Goal: Transaction & Acquisition: Purchase product/service

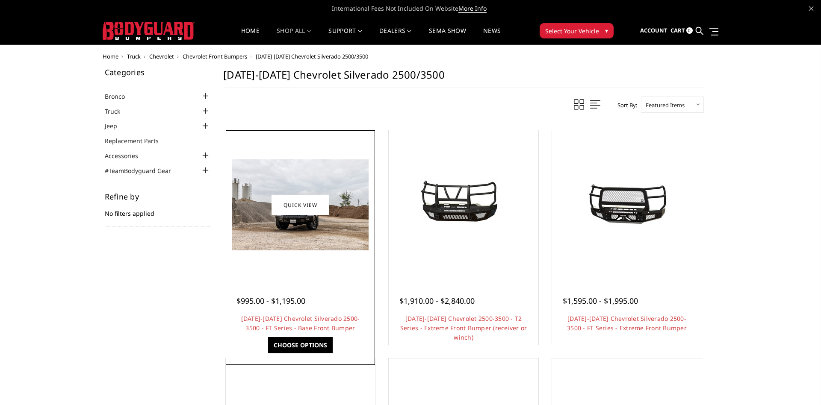
click at [268, 234] on img at bounding box center [300, 204] width 137 height 91
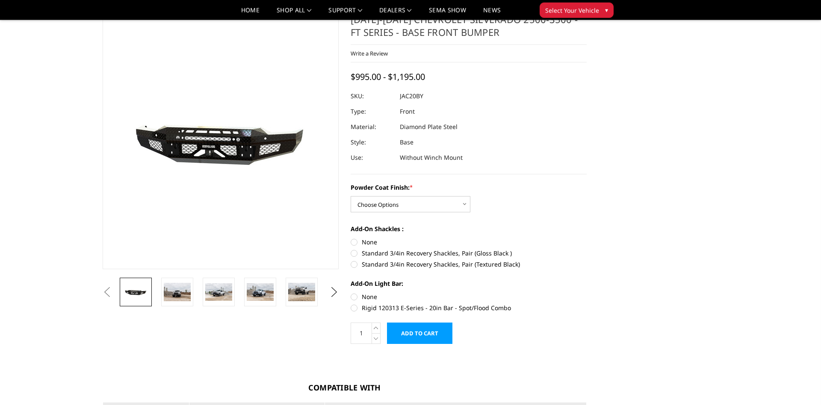
scroll to position [46, 0]
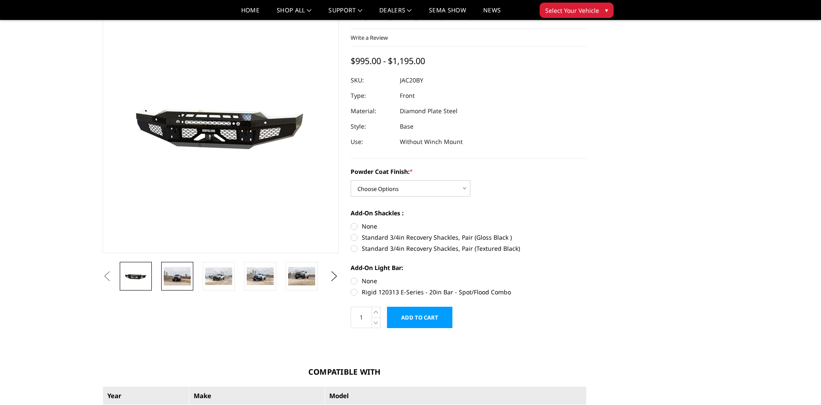
click at [172, 269] on img at bounding box center [177, 276] width 27 height 18
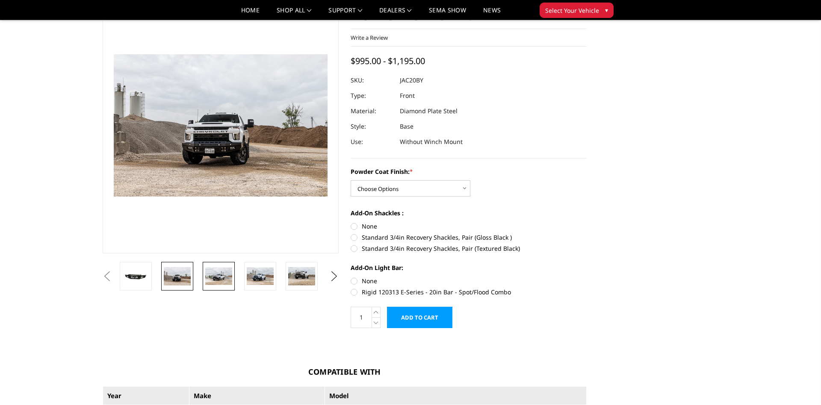
click at [218, 269] on img at bounding box center [218, 277] width 27 height 18
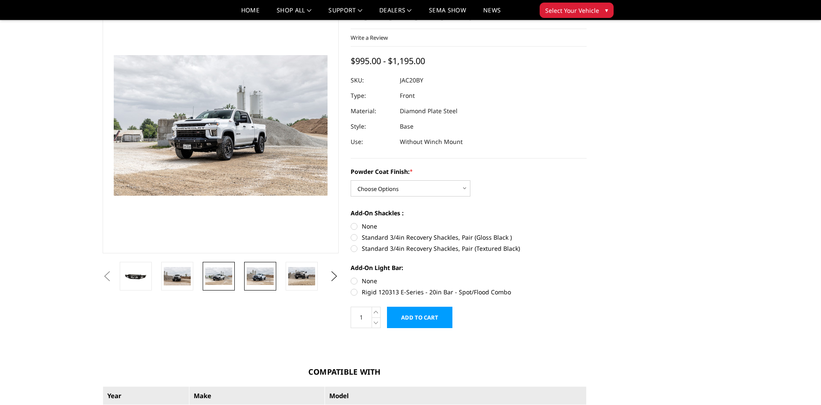
click at [271, 277] on img at bounding box center [260, 277] width 27 height 18
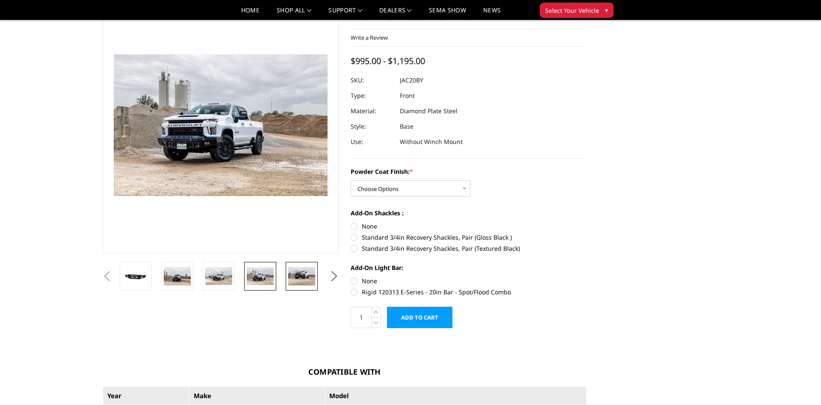
click at [314, 278] on img at bounding box center [301, 276] width 27 height 18
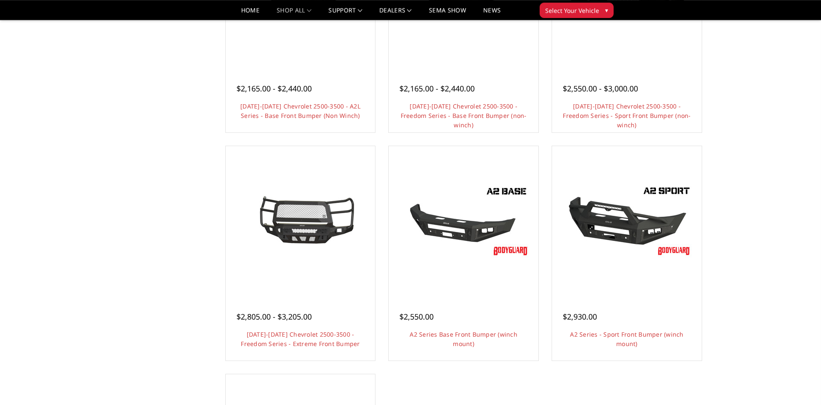
scroll to position [415, 0]
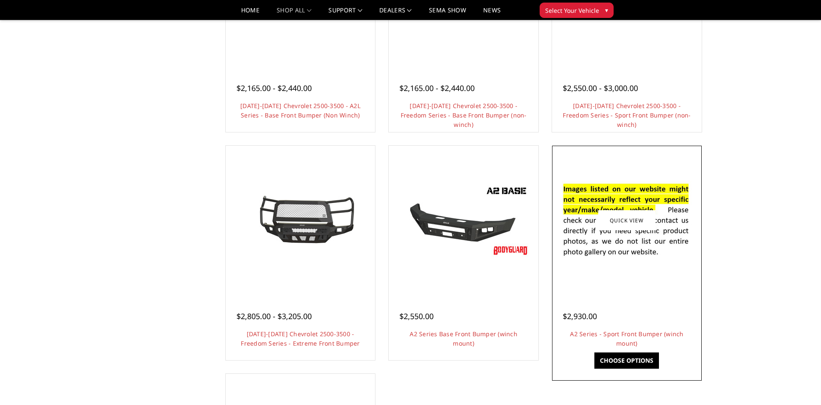
click at [637, 284] on div at bounding box center [626, 220] width 145 height 145
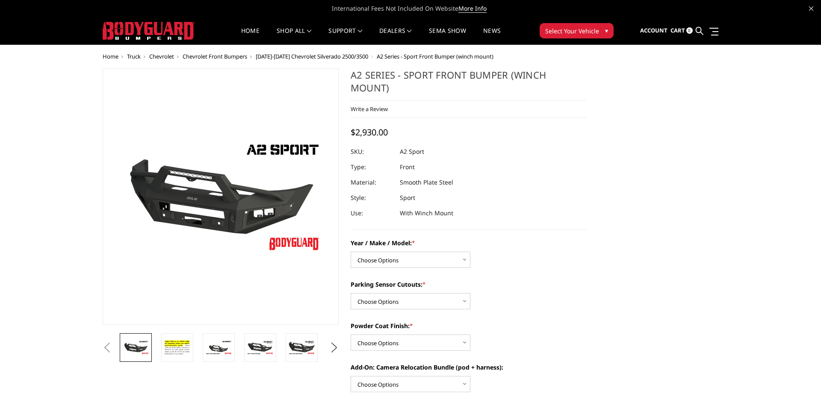
scroll to position [46, 0]
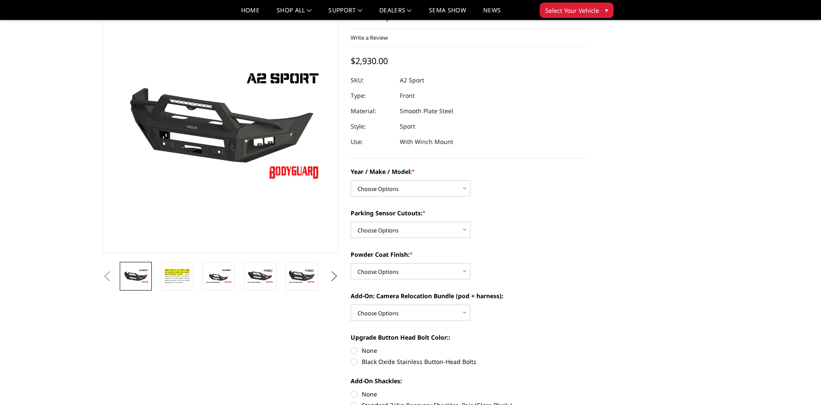
click at [336, 278] on button "Next" at bounding box center [334, 276] width 13 height 13
click at [351, 180] on select "Choose Options Chevrolet 20-23 2500 / 3500 Ford 17-22 F250 / F350 Ford 17-22 F4…" at bounding box center [411, 188] width 120 height 16
select select "1320"
click option "Chevrolet 20-23 2500 / 3500" at bounding box center [0, 0] width 0 height 0
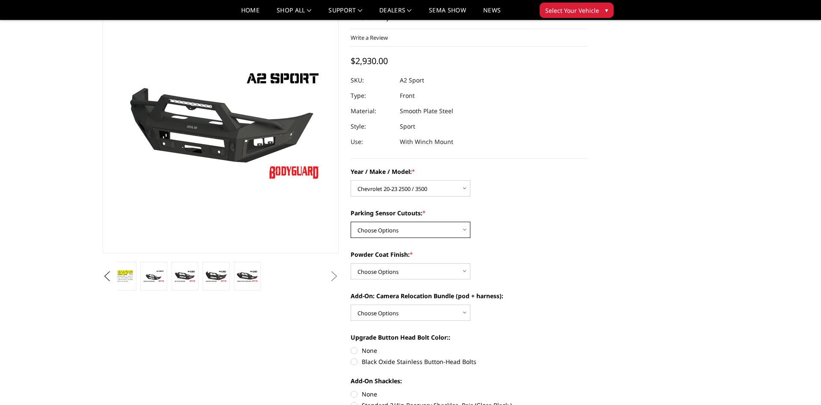
click at [351, 222] on select "Choose Options Yes - I have front parking sensors No - I do NOT have parking se…" at bounding box center [411, 230] width 120 height 16
select select "541"
click option "No - I do NOT have parking sensors" at bounding box center [0, 0] width 0 height 0
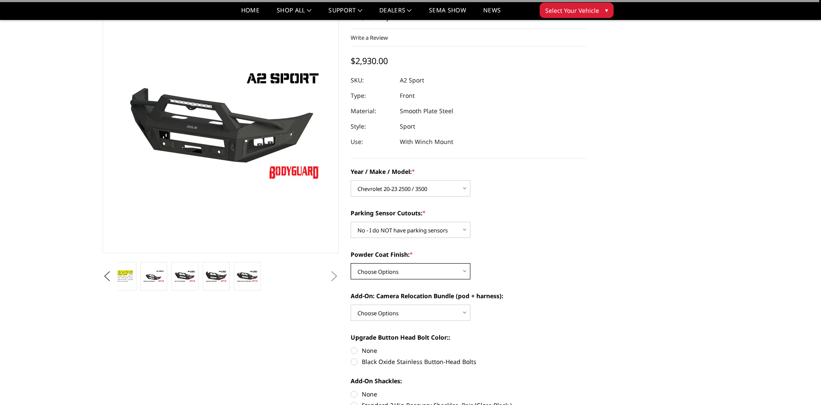
click at [351, 263] on select "Choose Options Bare metal (included) Texture Black Powder Coat" at bounding box center [411, 271] width 120 height 16
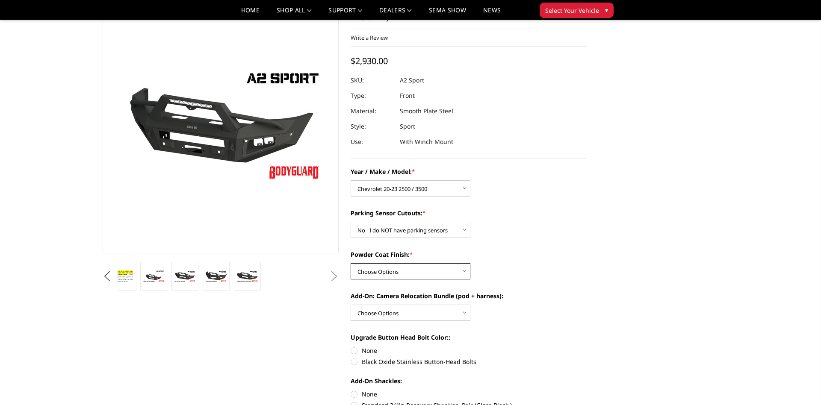
select select "518"
click option "Texture Black Powder Coat" at bounding box center [0, 0] width 0 height 0
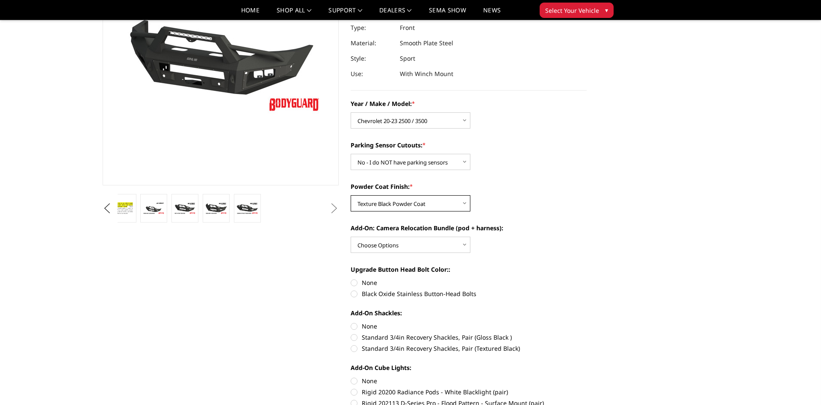
scroll to position [138, 0]
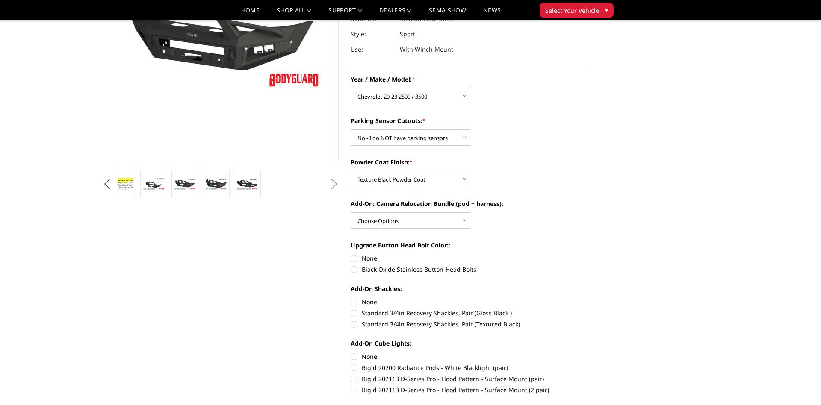
click at [355, 270] on label "Black Oxide Stainless Button-Head Bolts" at bounding box center [469, 269] width 236 height 9
click at [586, 254] on input "Black Oxide Stainless Button-Head Bolts" at bounding box center [586, 254] width 0 height 0
radio input "true"
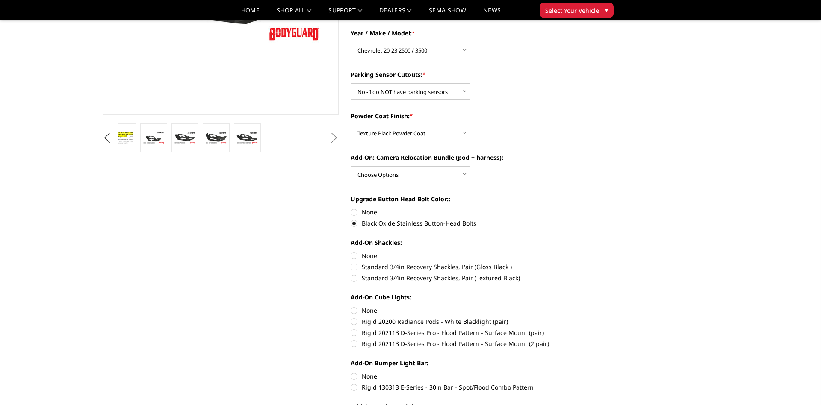
click at [354, 280] on label "Standard 3/4in Recovery Shackles, Pair (Textured Black)" at bounding box center [469, 278] width 236 height 9
click at [586, 263] on input "Standard 3/4in Recovery Shackles, Pair (Textured Black)" at bounding box center [586, 262] width 0 height 0
radio input "true"
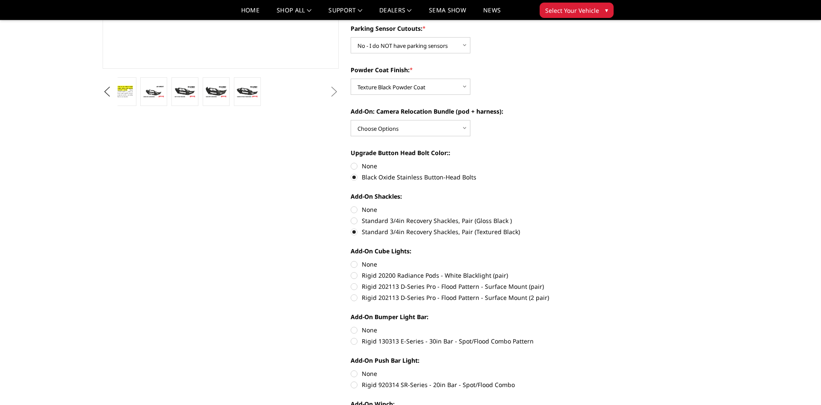
click at [355, 299] on label "Rigid 202113 D-Series Pro - Flood Pattern - Surface Mount (2 pair)" at bounding box center [469, 297] width 236 height 9
click at [586, 283] on input "Rigid 202113 D-Series Pro - Flood Pattern - Surface Mount (2 pair)" at bounding box center [586, 282] width 0 height 0
radio input "true"
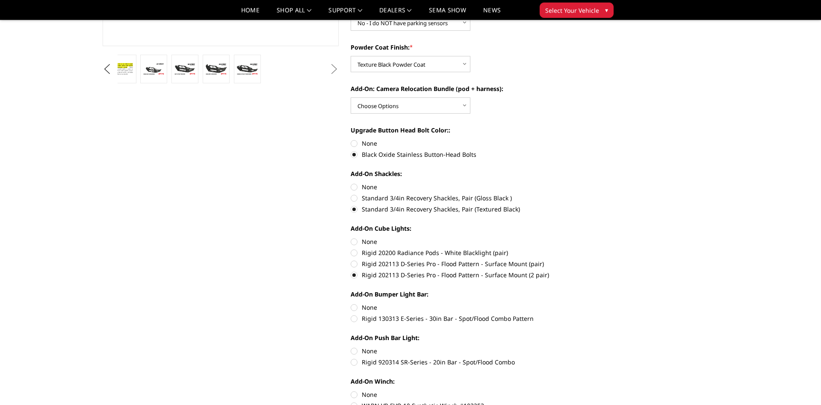
scroll to position [277, 0]
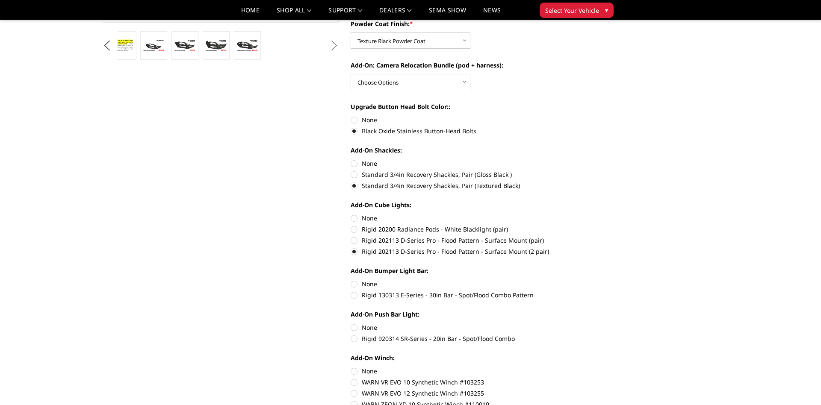
click at [353, 295] on label "Rigid 130313 E-Series - 30in Bar - Spot/Flood Combo Pattern" at bounding box center [469, 295] width 236 height 9
click at [586, 280] on input "Rigid 130313 E-Series - 30in Bar - Spot/Flood Combo Pattern" at bounding box center [586, 280] width 0 height 0
radio input "true"
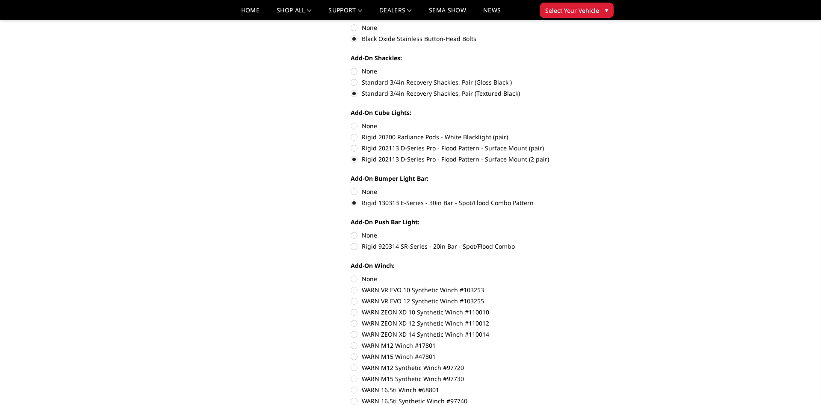
scroll to position [415, 0]
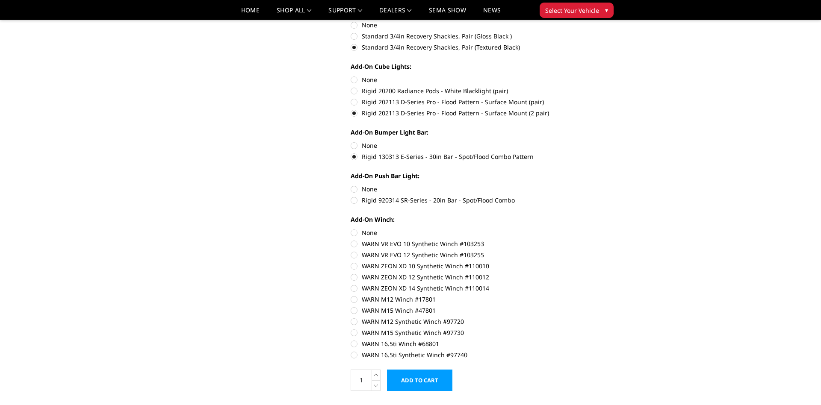
click at [354, 290] on label "WARN ZEON XD 14 Synthetic Winch #110014" at bounding box center [469, 288] width 236 height 9
click at [586, 273] on input "WARN ZEON XD 14 Synthetic Winch #110014" at bounding box center [586, 273] width 0 height 0
radio input "true"
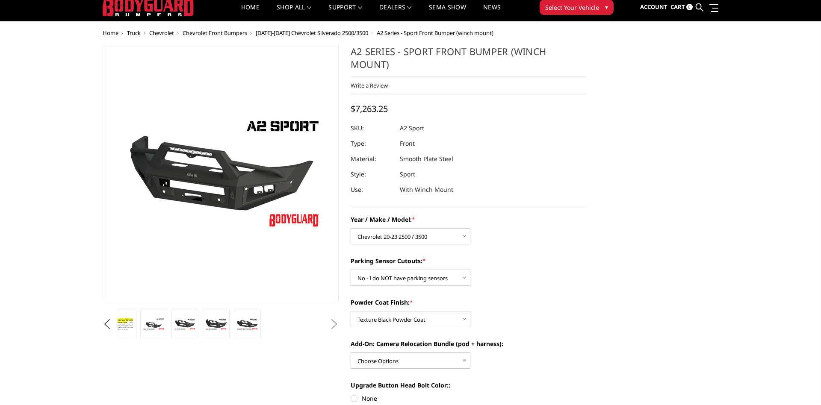
scroll to position [0, 0]
